Goal: Navigation & Orientation: Find specific page/section

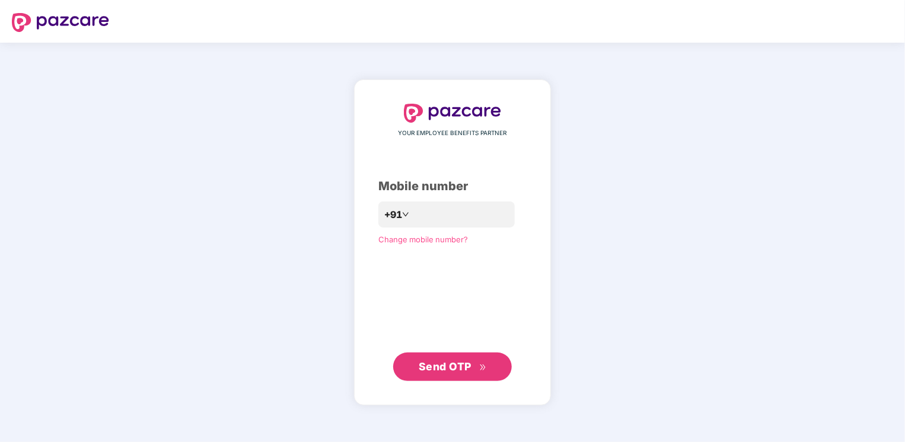
click at [33, 15] on img at bounding box center [60, 22] width 97 height 19
click at [444, 215] on input "number" at bounding box center [460, 214] width 97 height 19
type input "**********"
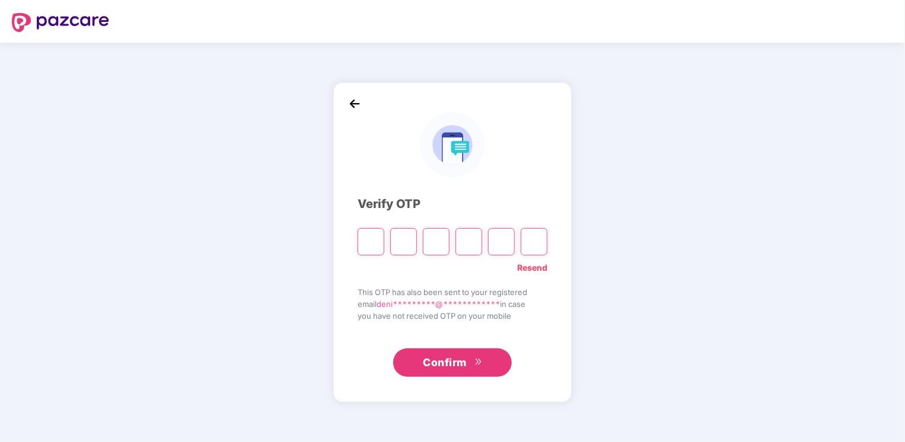
type input "*"
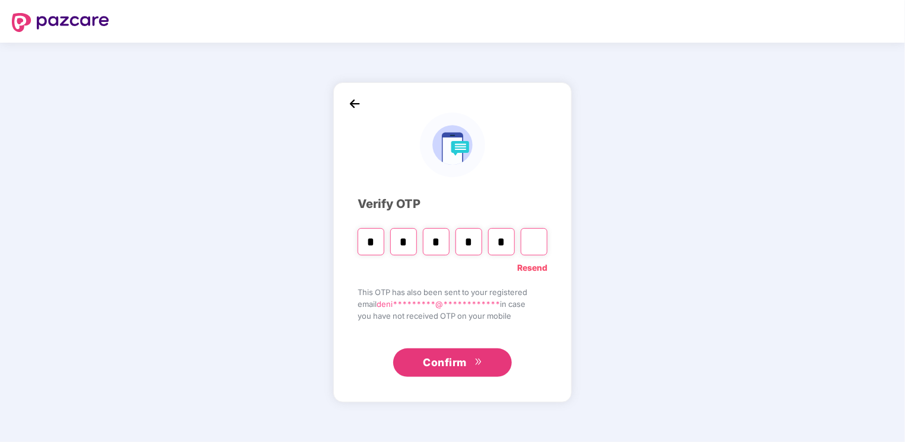
type input "*"
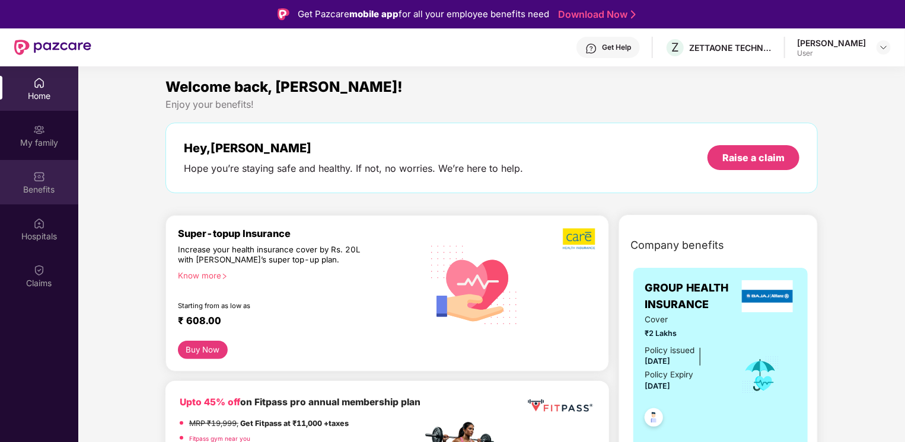
click at [33, 188] on div "Benefits" at bounding box center [39, 190] width 78 height 12
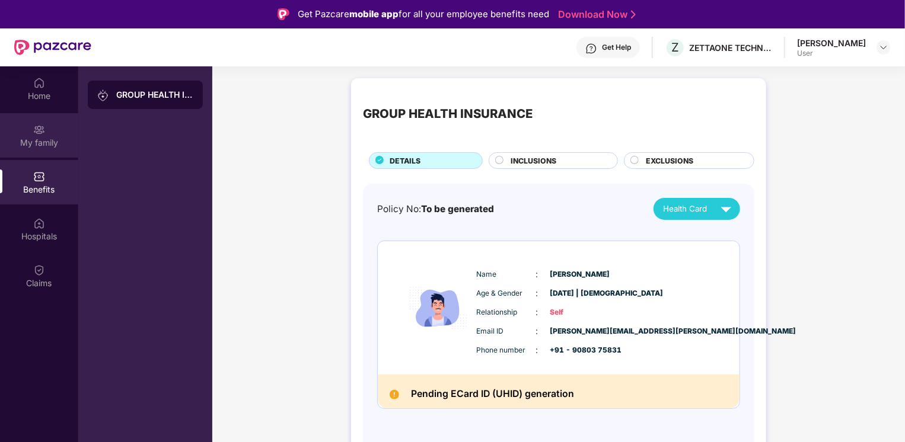
click at [39, 132] on img at bounding box center [39, 130] width 12 height 12
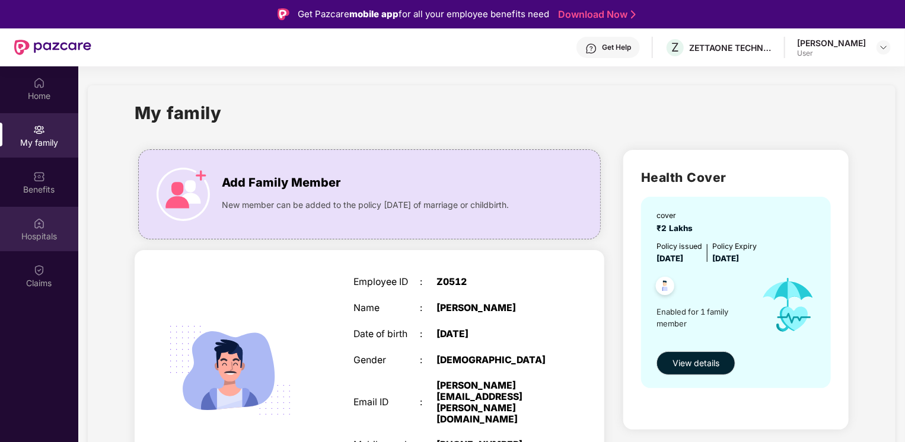
click at [43, 222] on img at bounding box center [39, 224] width 12 height 12
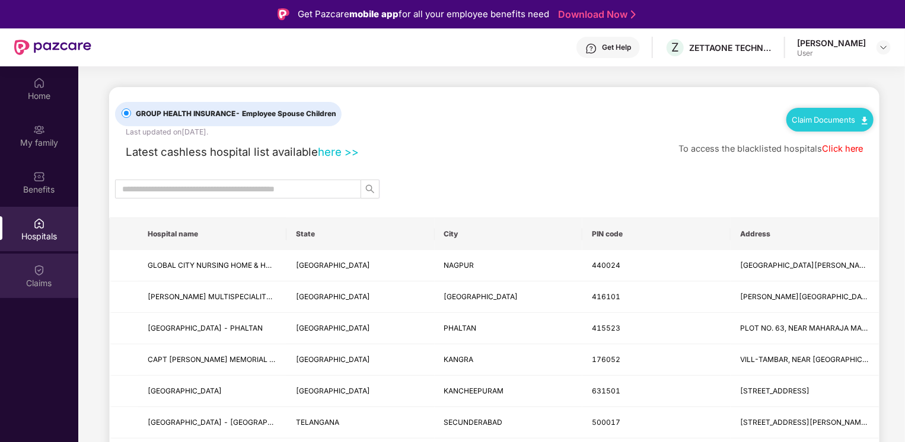
click at [40, 283] on div "Claims" at bounding box center [39, 284] width 78 height 12
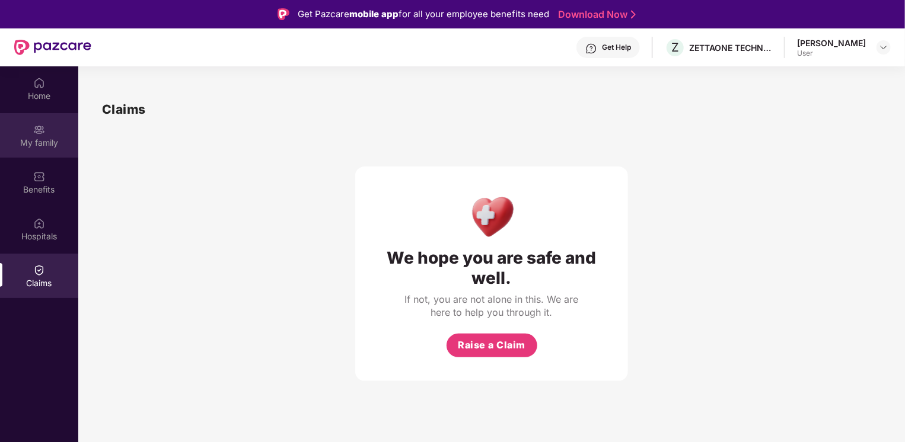
click at [42, 148] on div "My family" at bounding box center [39, 143] width 78 height 12
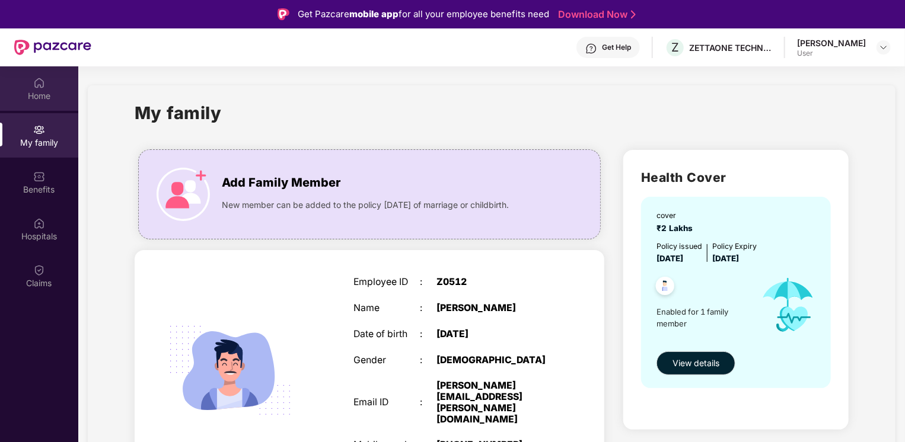
click at [36, 94] on div "Home" at bounding box center [39, 96] width 78 height 12
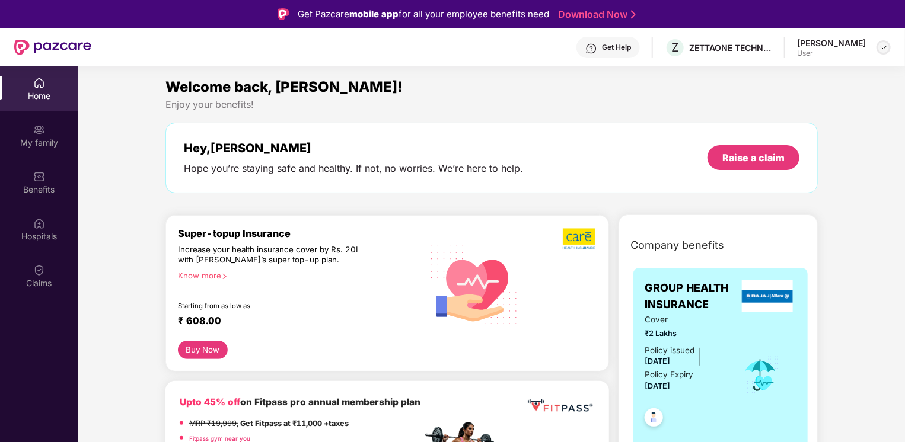
click at [877, 49] on div at bounding box center [884, 47] width 14 height 14
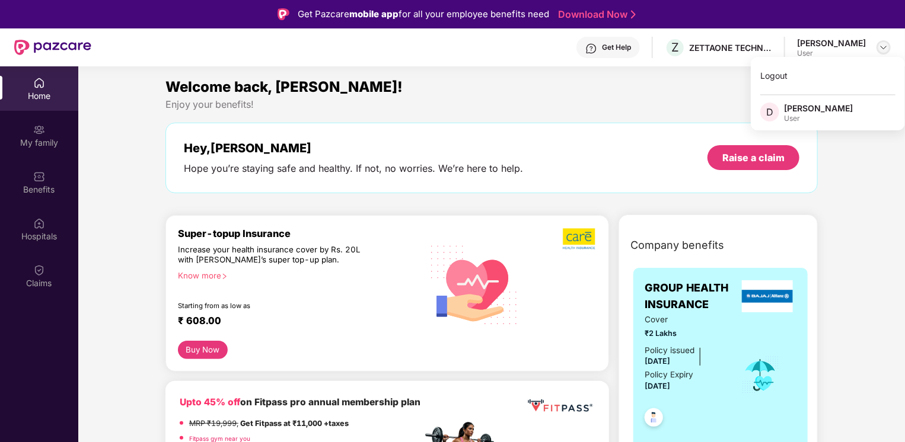
click at [877, 49] on div at bounding box center [884, 47] width 14 height 14
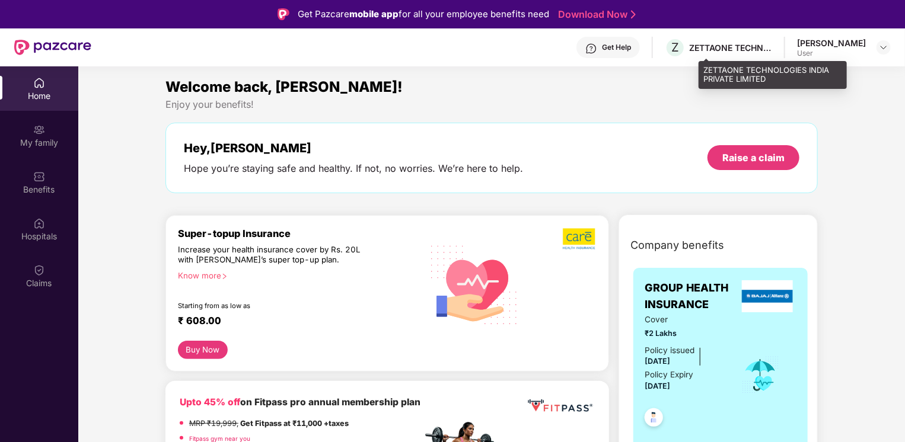
click at [750, 46] on div "ZETTAONE TECHNOLOGIES INDIA PRIVATE LIMITED" at bounding box center [730, 47] width 83 height 11
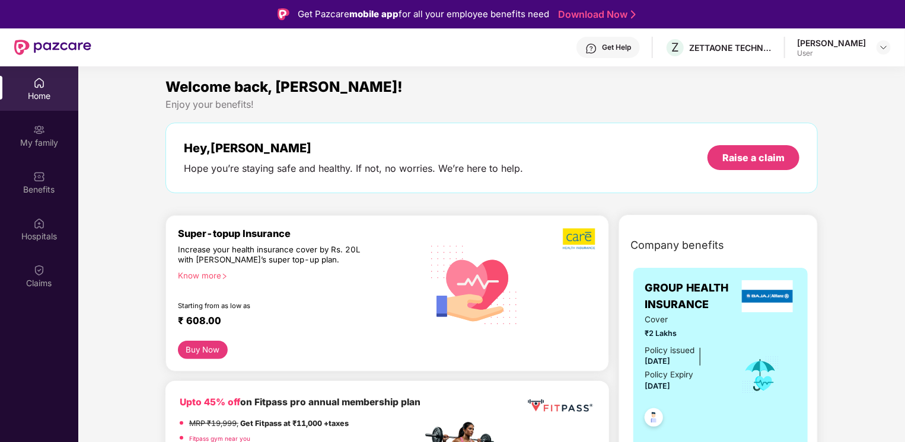
click at [236, 155] on div "Hey, Dennis" at bounding box center [353, 148] width 339 height 14
click at [51, 138] on div "My family" at bounding box center [39, 143] width 78 height 12
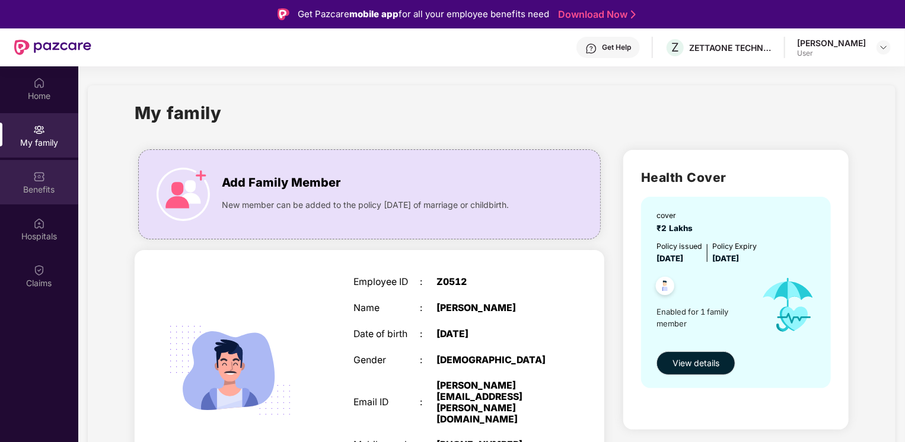
click at [44, 183] on div "Benefits" at bounding box center [39, 182] width 78 height 44
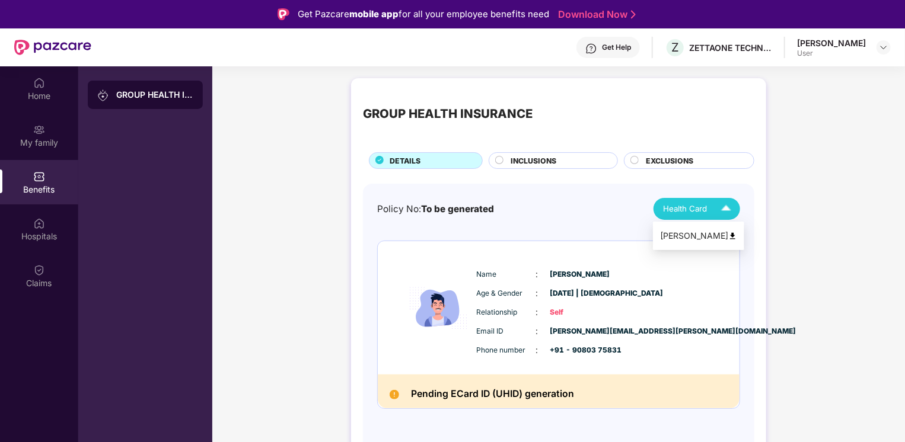
click at [694, 209] on span "Health Card" at bounding box center [685, 209] width 44 height 12
click at [701, 235] on div "Dennis T" at bounding box center [698, 236] width 77 height 13
click at [534, 154] on div "INCLUSIONS" at bounding box center [553, 160] width 129 height 17
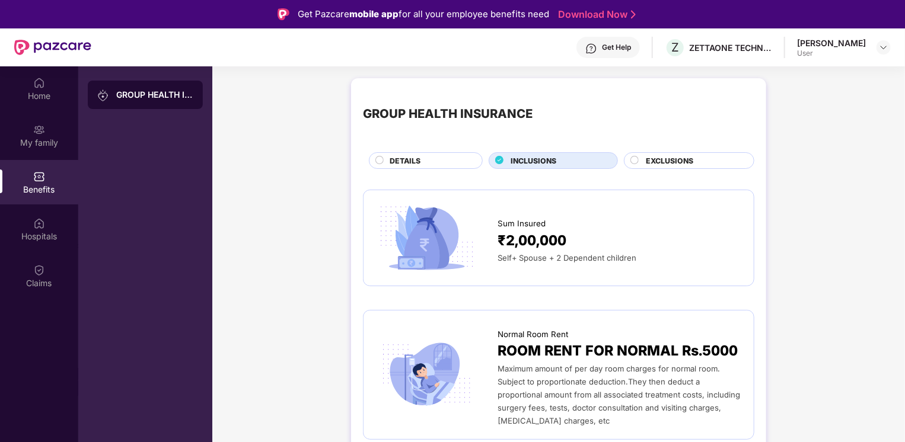
click at [682, 161] on span "EXCLUSIONS" at bounding box center [669, 160] width 47 height 11
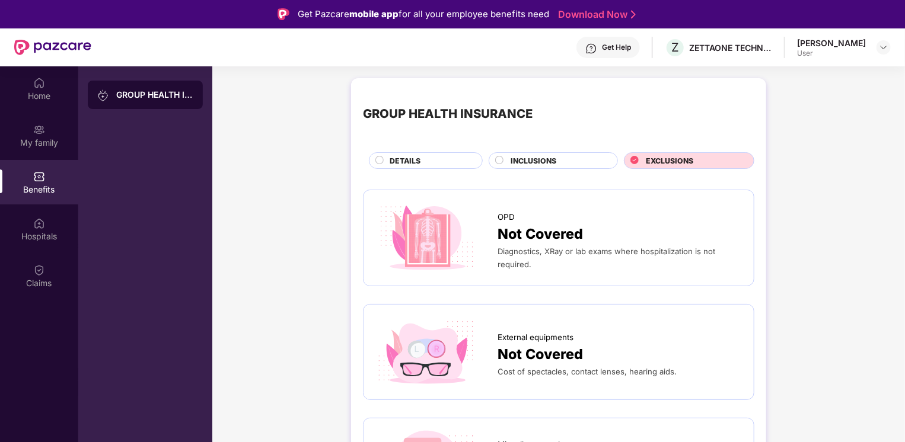
click at [428, 157] on div "DETAILS" at bounding box center [430, 161] width 93 height 13
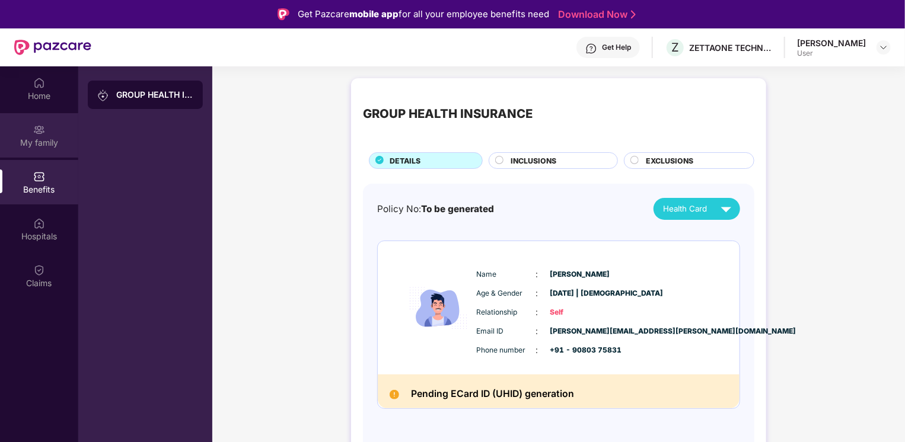
click at [33, 144] on div "My family" at bounding box center [39, 143] width 78 height 12
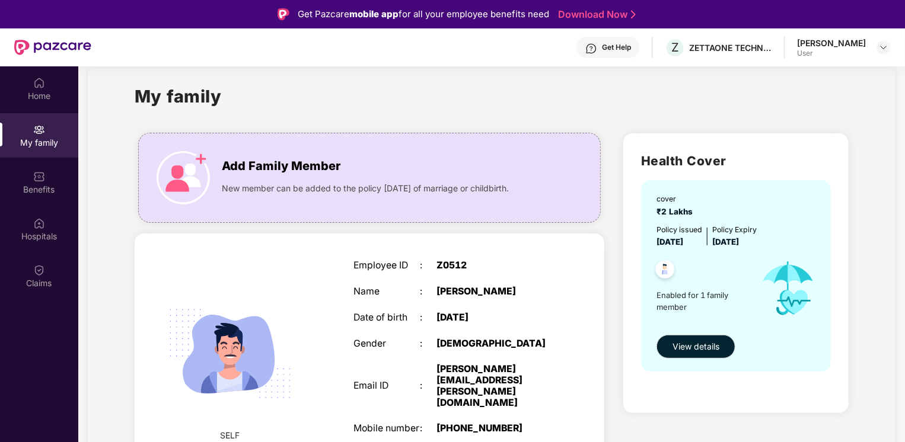
scroll to position [32, 0]
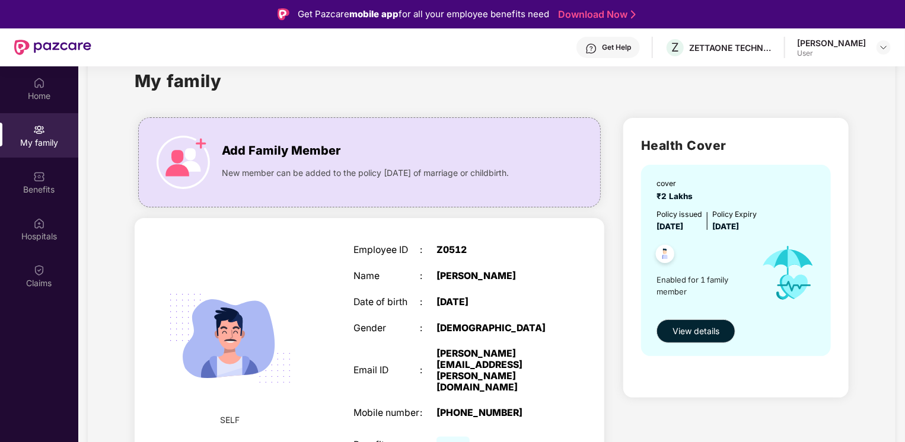
click at [422, 331] on div ":" at bounding box center [428, 328] width 17 height 11
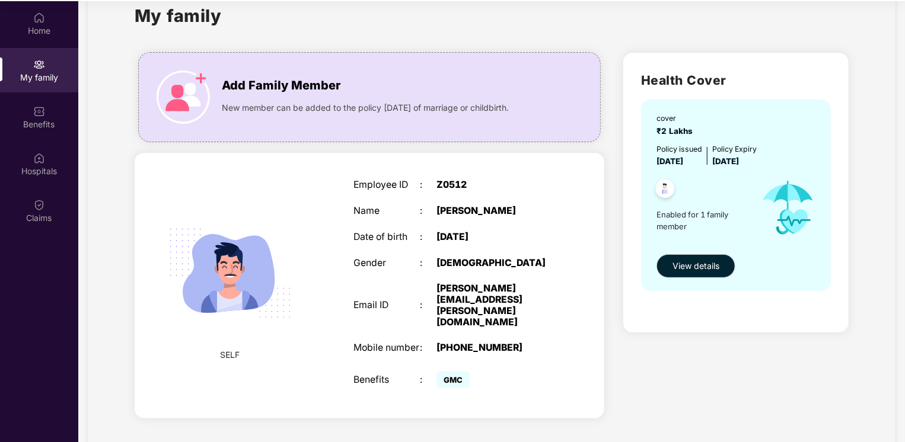
scroll to position [66, 0]
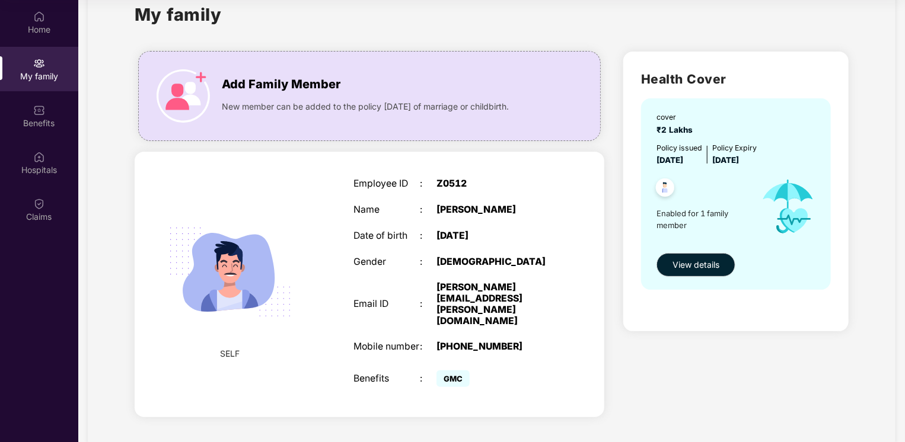
click at [453, 371] on span "GMC" at bounding box center [453, 379] width 33 height 17
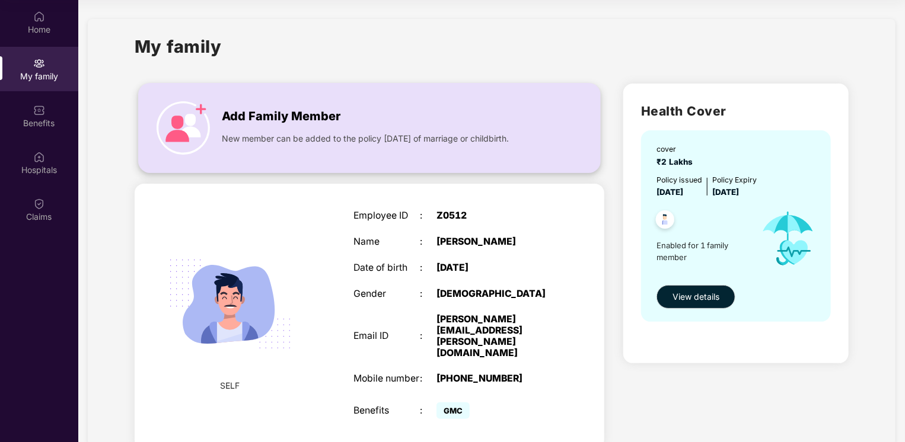
scroll to position [0, 0]
click at [46, 34] on div "Home" at bounding box center [39, 30] width 78 height 12
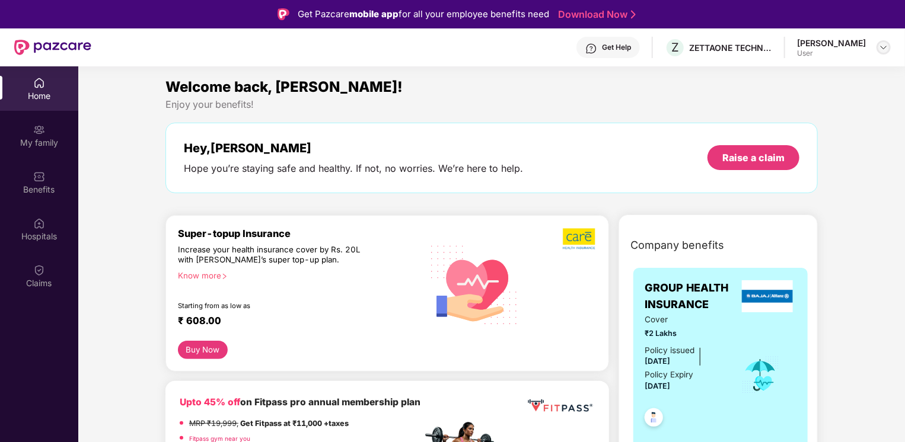
click at [881, 47] on img at bounding box center [883, 47] width 9 height 9
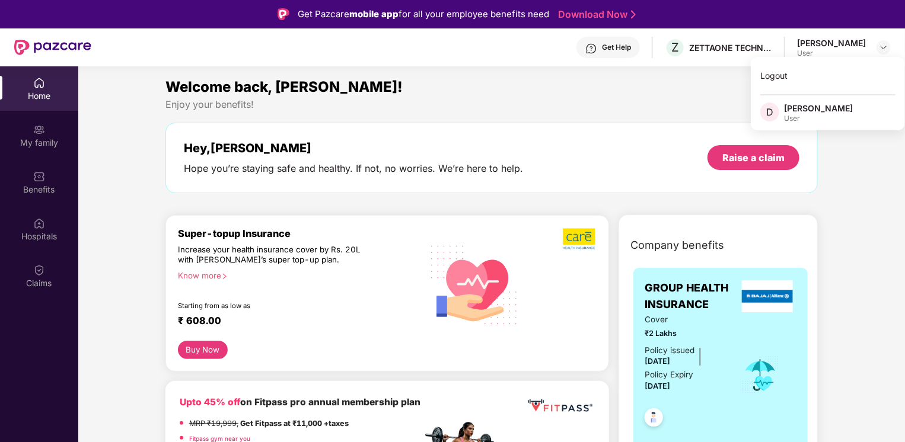
click at [840, 103] on div "D Dennis T User" at bounding box center [828, 113] width 154 height 21
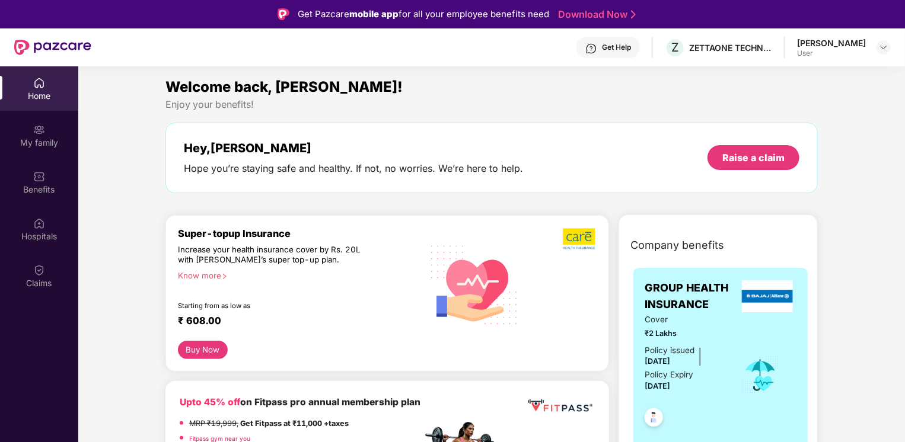
click at [797, 113] on div "Welcome back, Dennis! Enjoy your benefits! Hey, Dennis Hope you’re staying safe…" at bounding box center [492, 140] width 662 height 129
click at [882, 47] on img at bounding box center [883, 47] width 9 height 9
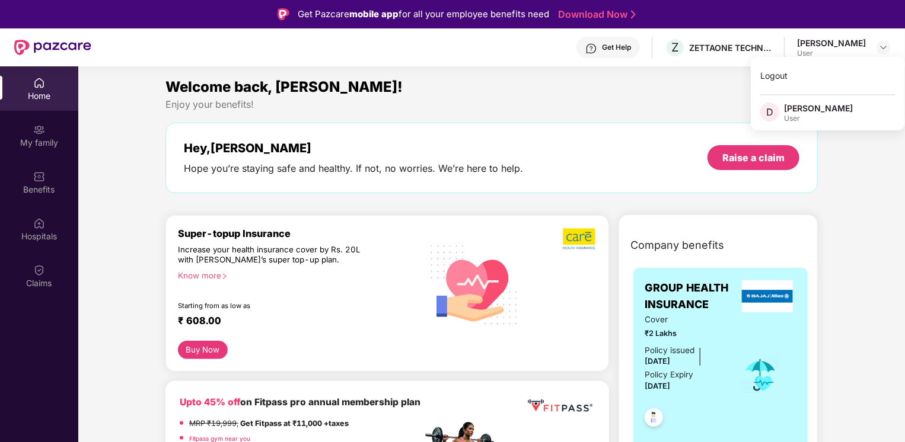
click at [782, 111] on div "D" at bounding box center [772, 113] width 24 height 21
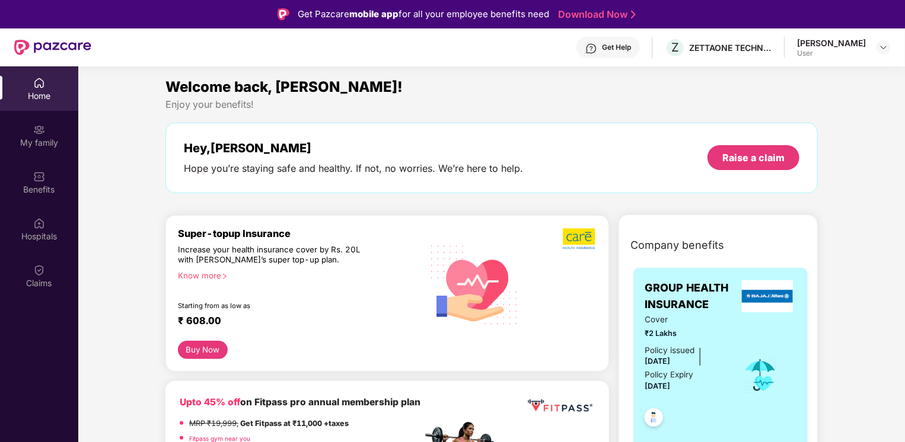
click at [857, 46] on div "Dennis T" at bounding box center [831, 42] width 69 height 11
click at [883, 46] on img at bounding box center [883, 47] width 9 height 9
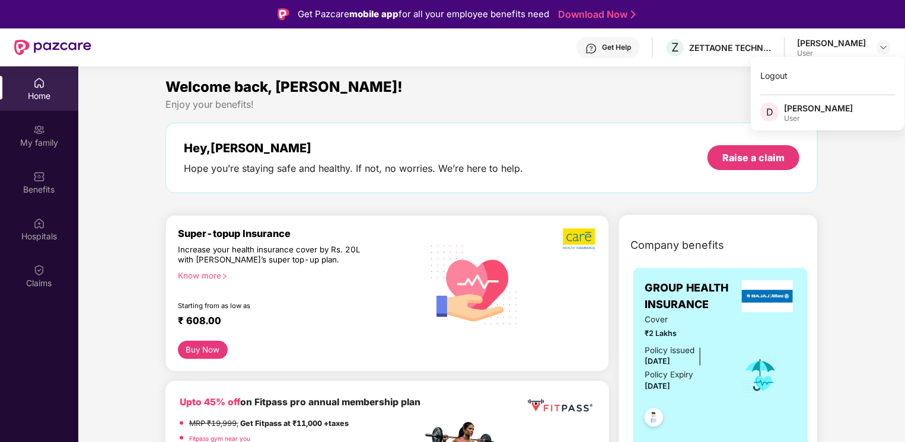
click at [781, 110] on div "D" at bounding box center [772, 113] width 24 height 21
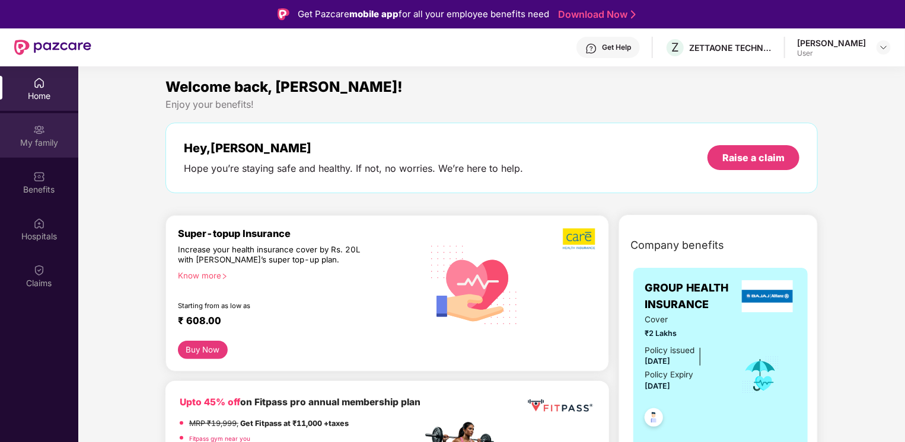
click at [26, 139] on div "My family" at bounding box center [39, 143] width 78 height 12
